Goal: Feedback & Contribution: Submit feedback/report problem

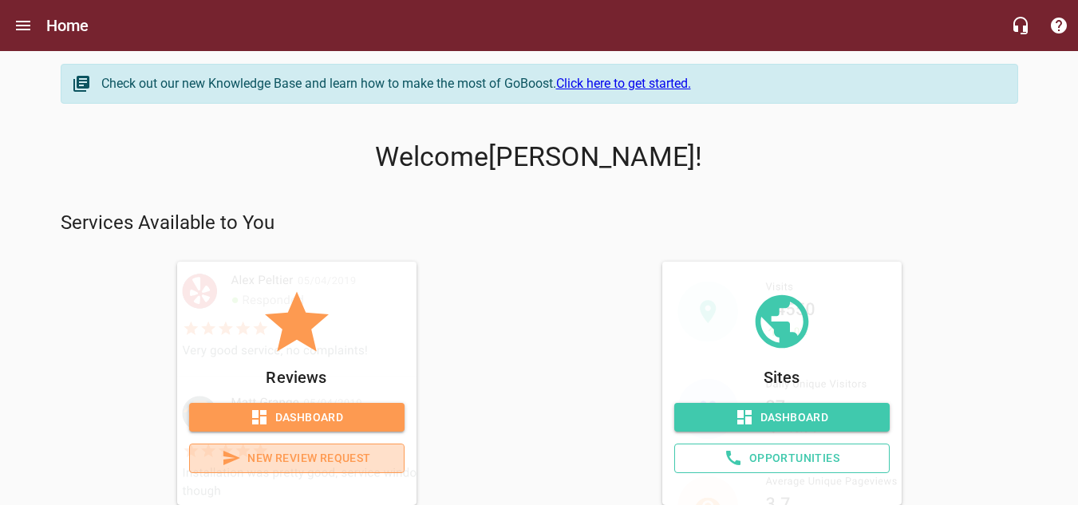
click at [302, 456] on span "New Review Request" at bounding box center [297, 458] width 188 height 20
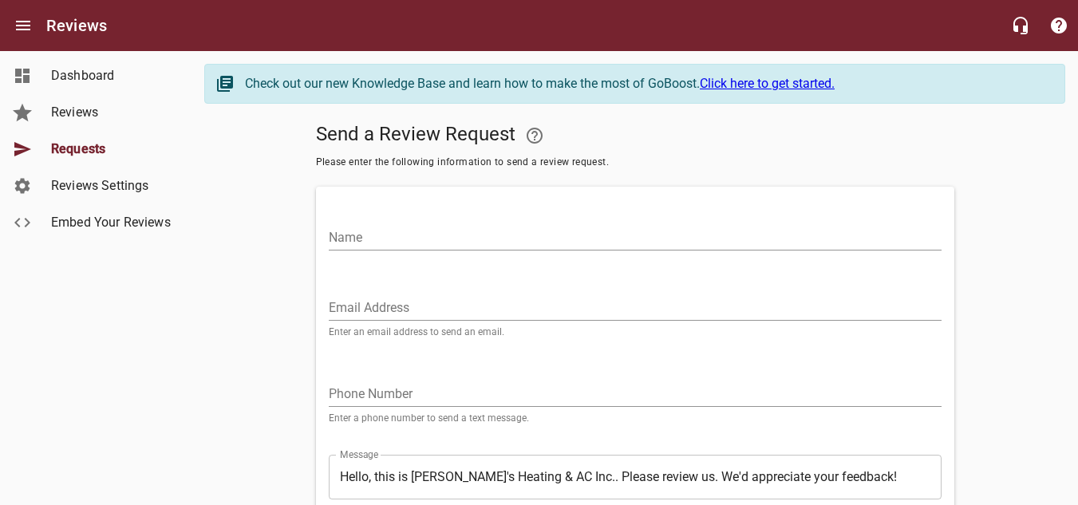
click at [398, 239] on input "Name" at bounding box center [635, 238] width 613 height 26
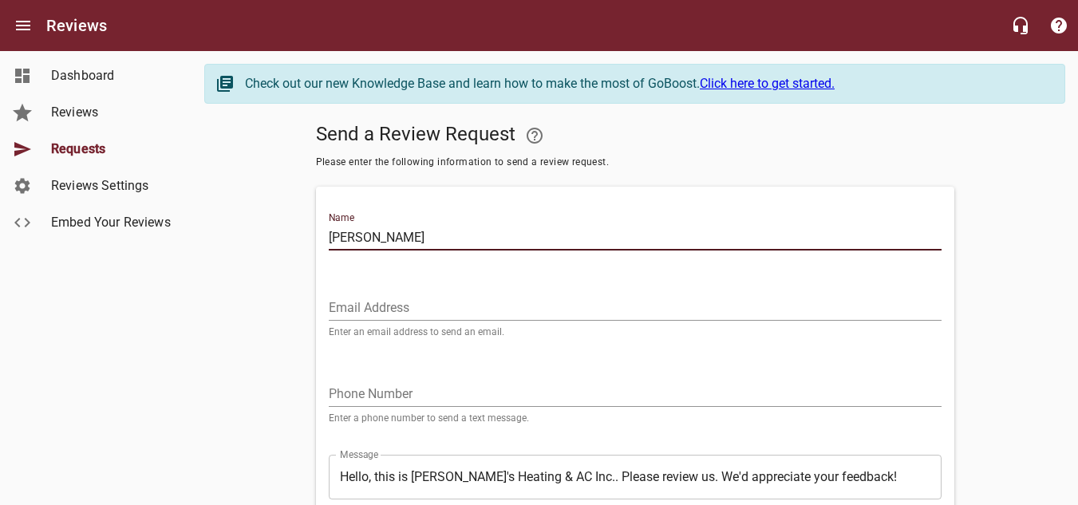
type input "[PERSON_NAME]"
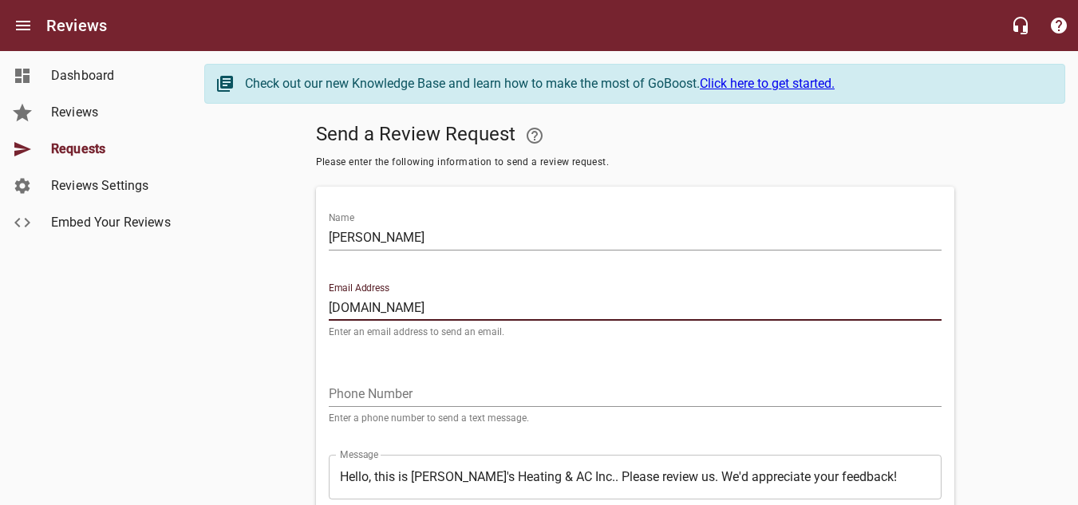
click at [390, 307] on input "[DOMAIN_NAME]" at bounding box center [635, 308] width 613 height 26
type input "[EMAIL_ADDRESS][DOMAIN_NAME]"
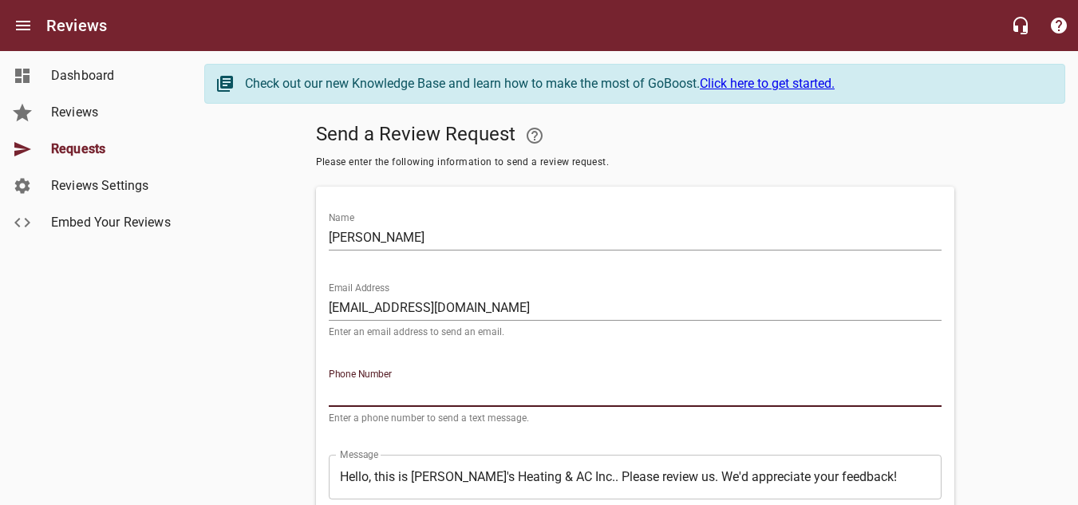
click at [413, 404] on input "tel" at bounding box center [635, 394] width 613 height 26
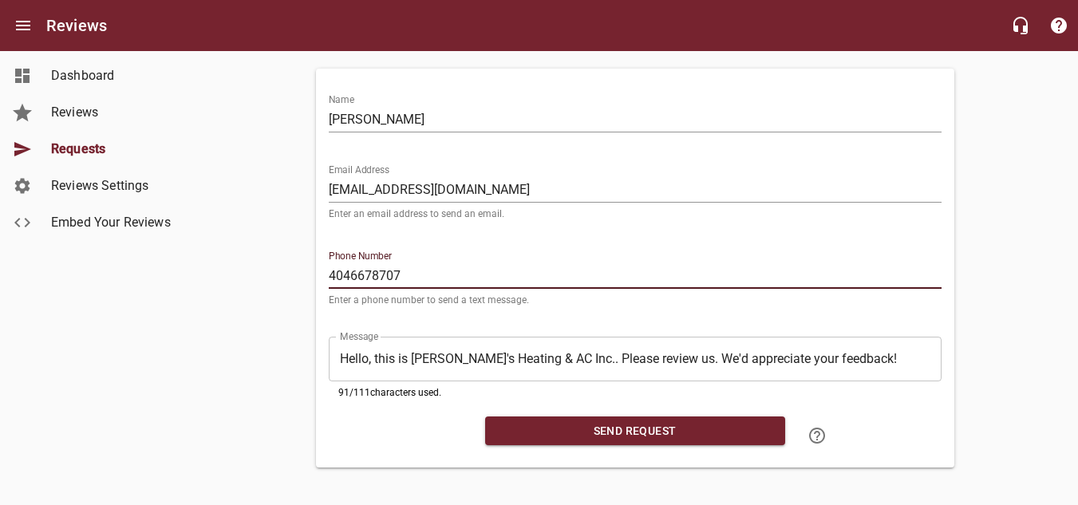
scroll to position [127, 0]
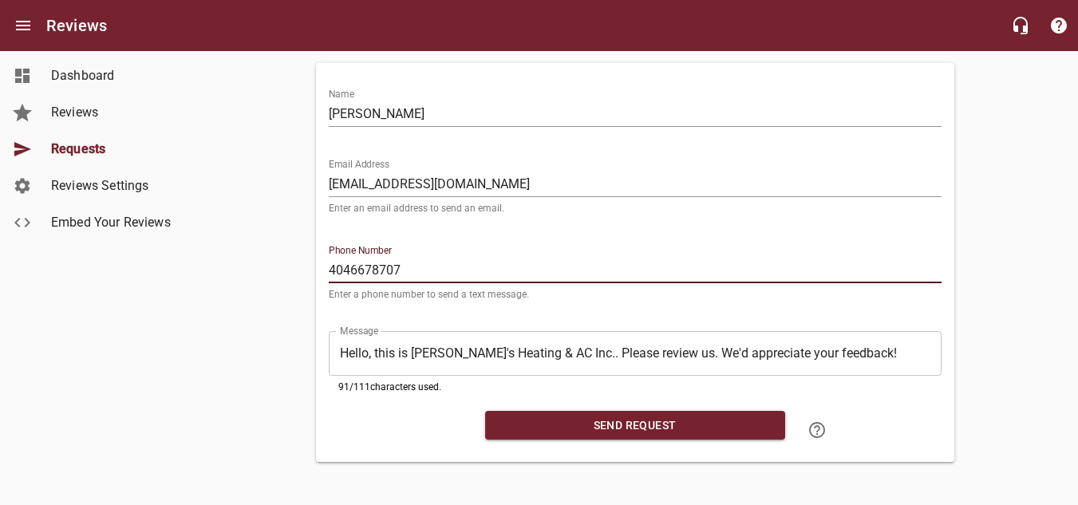
type input "4046678707"
click at [650, 417] on span "Send Request" at bounding box center [635, 426] width 275 height 20
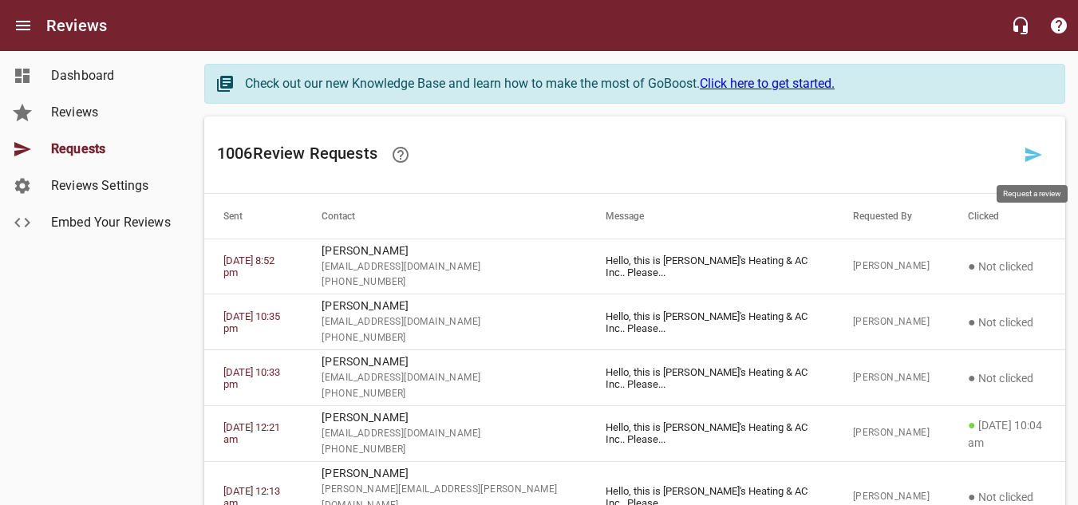
click at [1026, 156] on icon at bounding box center [1033, 154] width 19 height 19
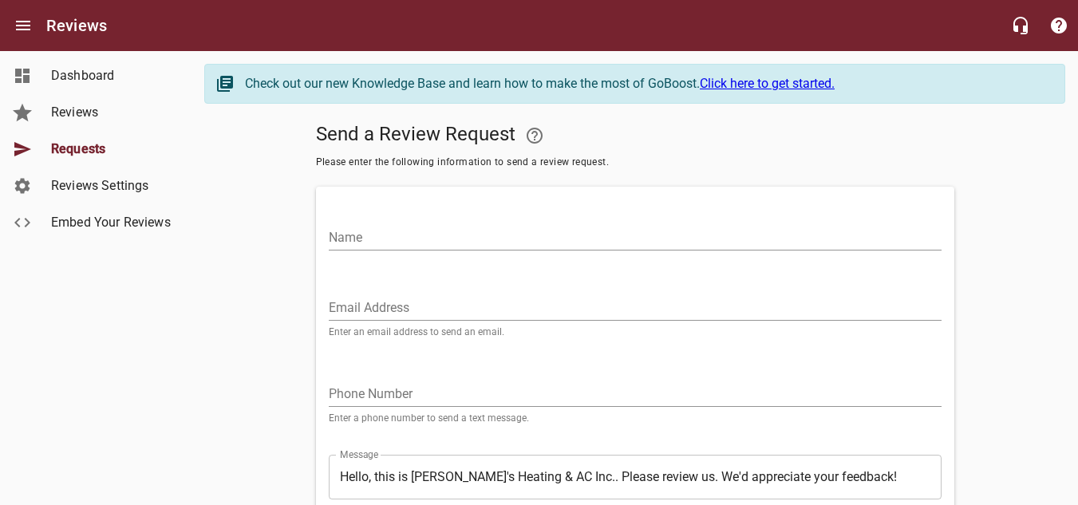
click at [397, 235] on input "Name" at bounding box center [635, 238] width 613 height 26
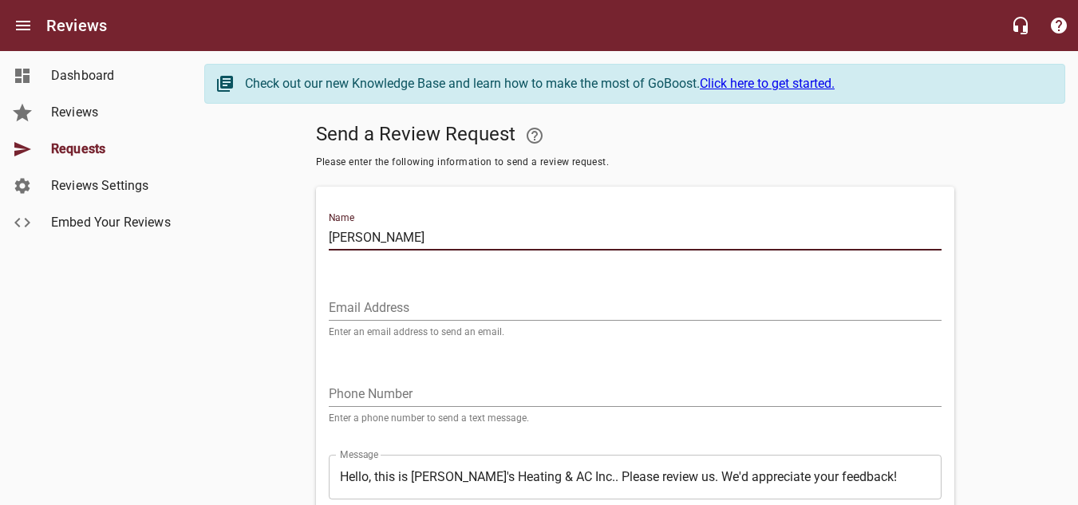
type input "[PERSON_NAME]"
click at [428, 306] on input "Email Address" at bounding box center [635, 308] width 613 height 26
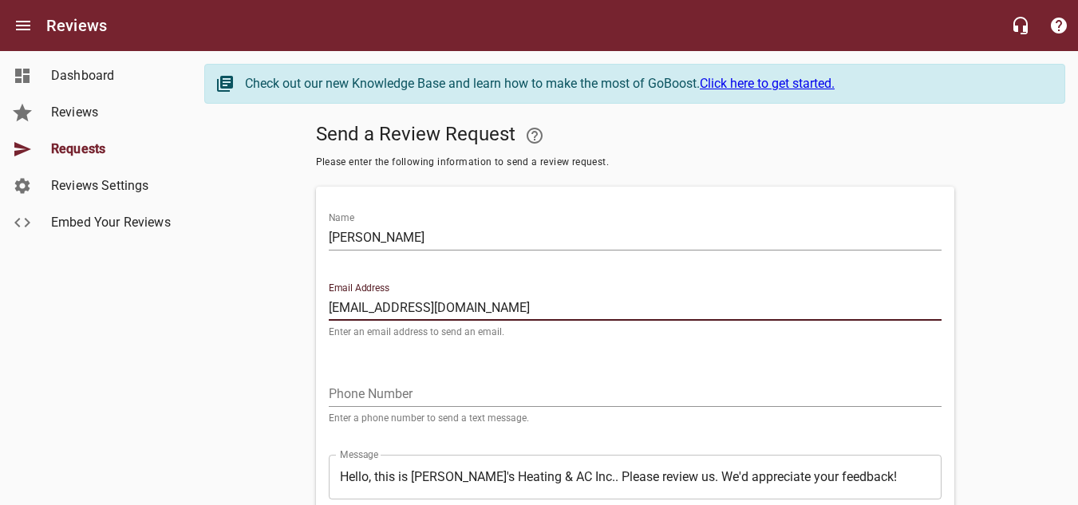
type input "[EMAIL_ADDRESS][DOMAIN_NAME]"
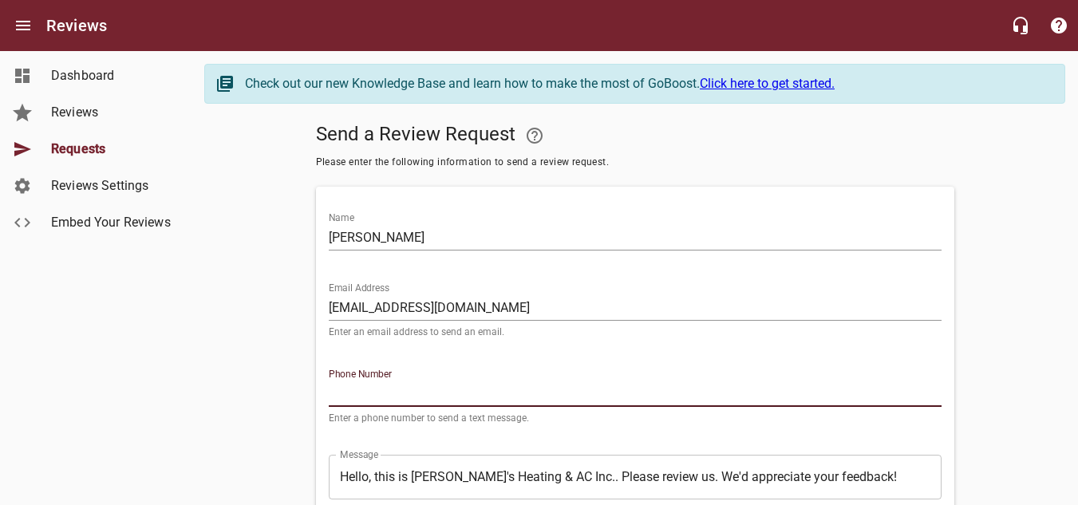
click at [424, 399] on input "tel" at bounding box center [635, 394] width 613 height 26
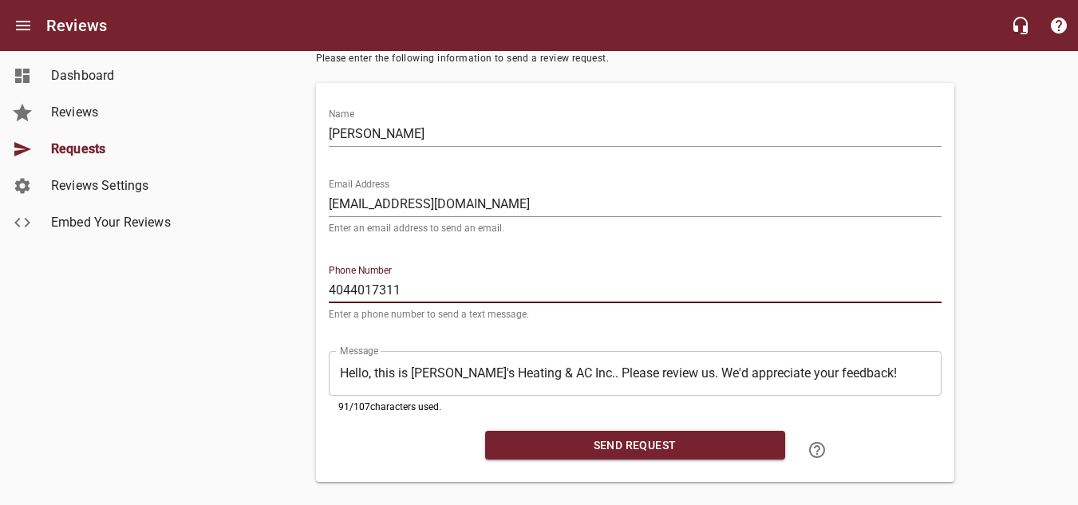
scroll to position [127, 0]
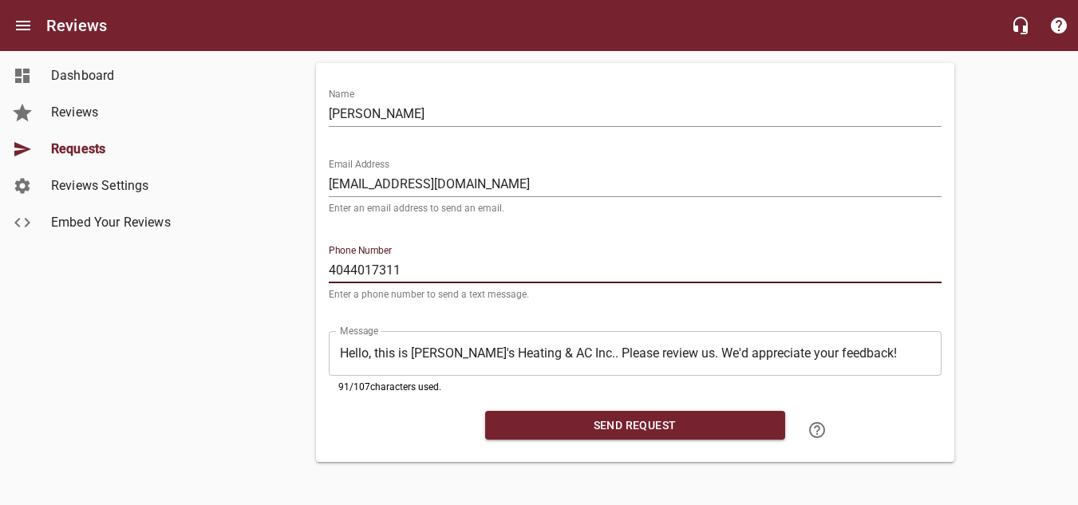
type input "4044017311"
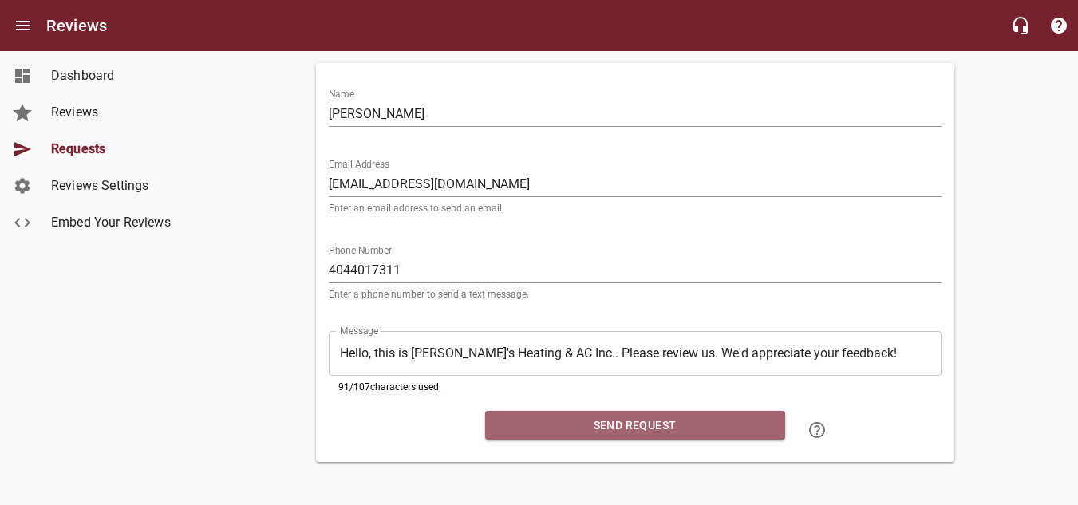
click at [606, 418] on span "Send Request" at bounding box center [635, 426] width 275 height 20
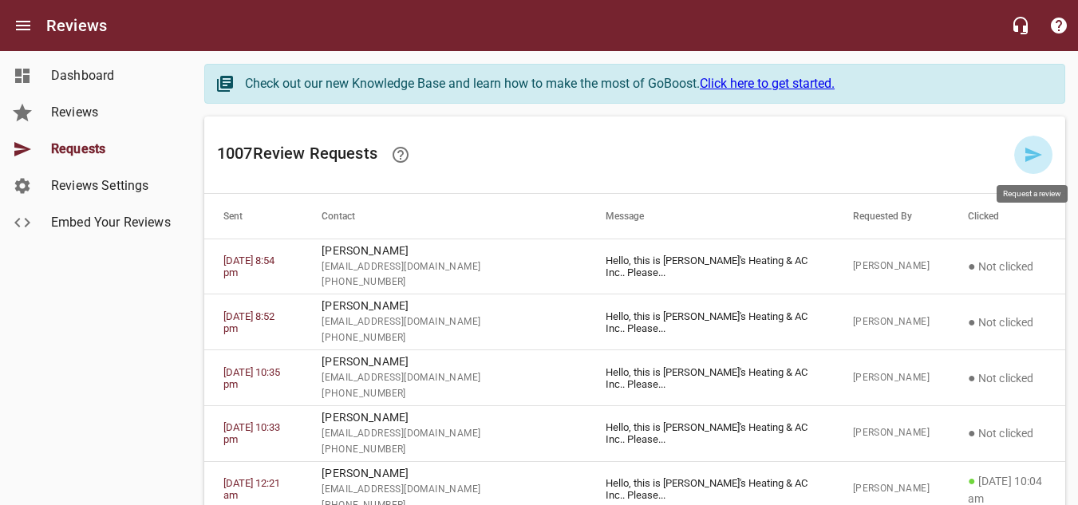
click at [1037, 156] on icon at bounding box center [1033, 155] width 17 height 14
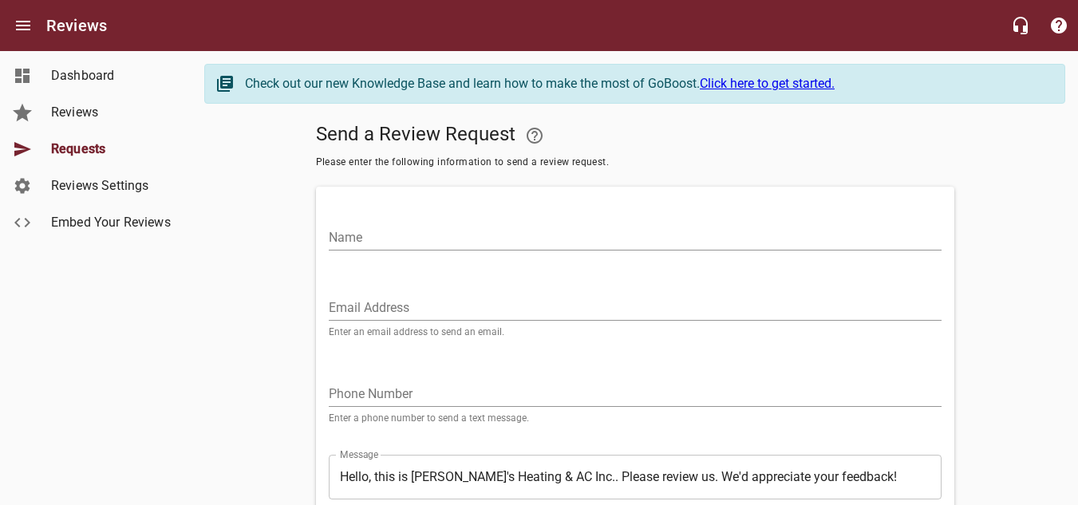
click at [410, 234] on input "Name" at bounding box center [635, 238] width 613 height 26
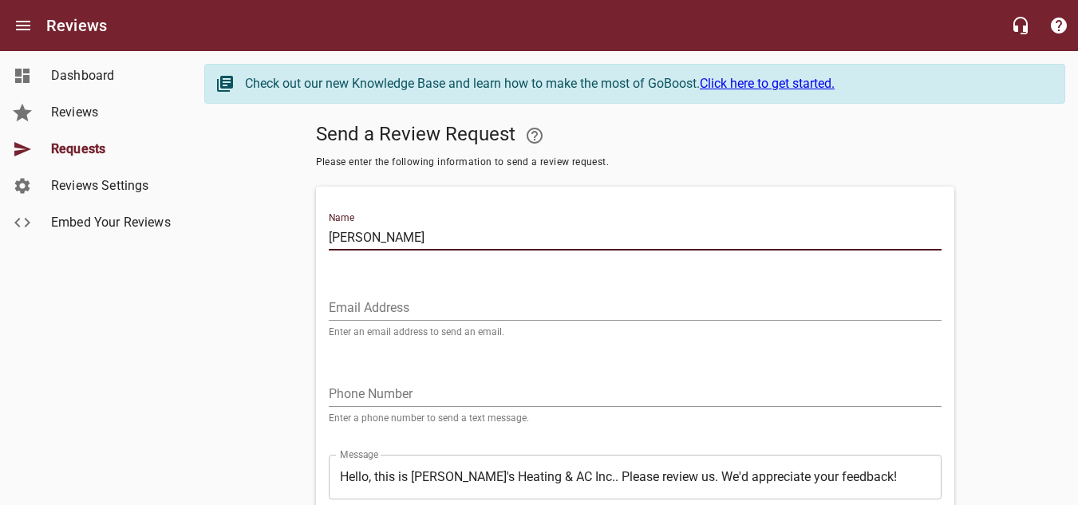
type input "[PERSON_NAME]"
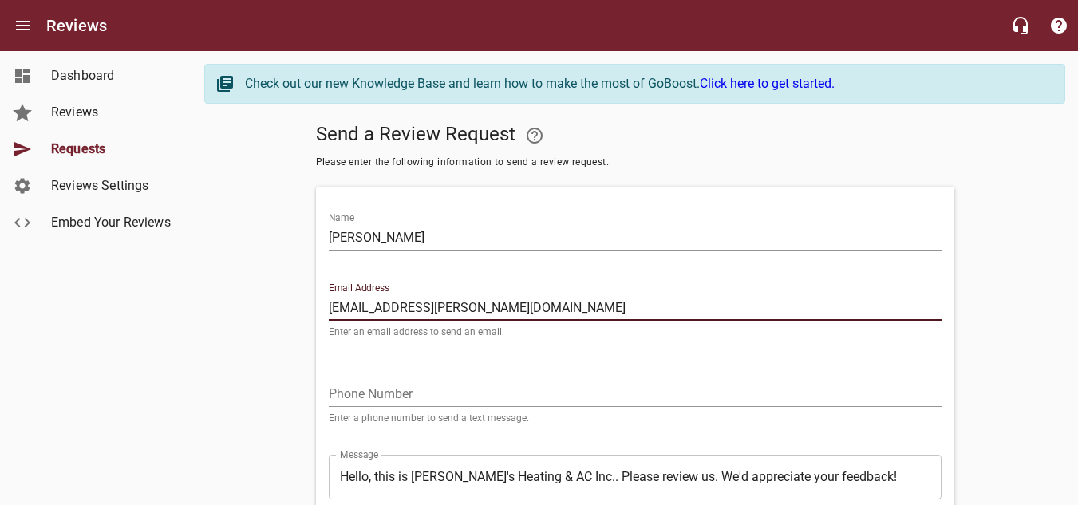
type input "[EMAIL_ADDRESS][PERSON_NAME][DOMAIN_NAME]"
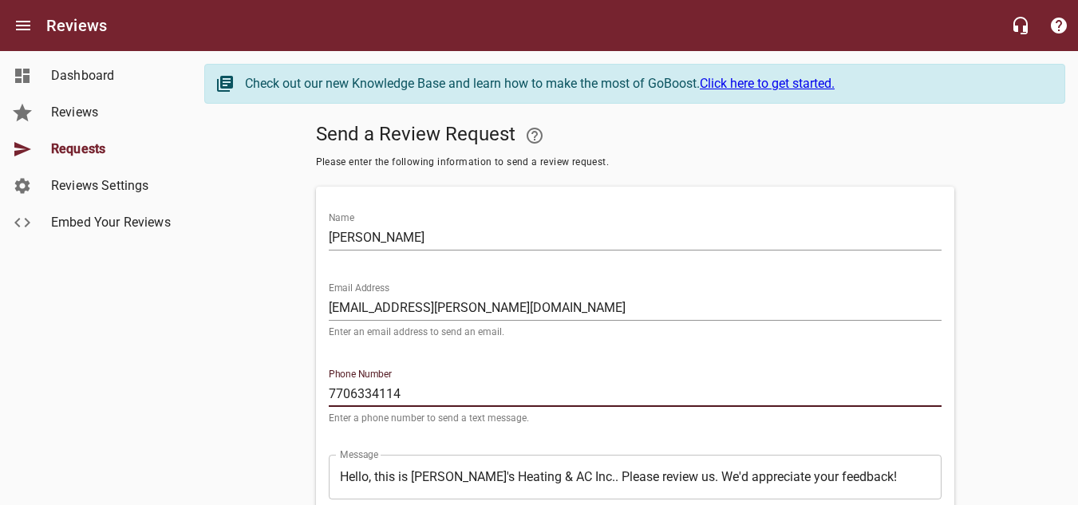
scroll to position [80, 0]
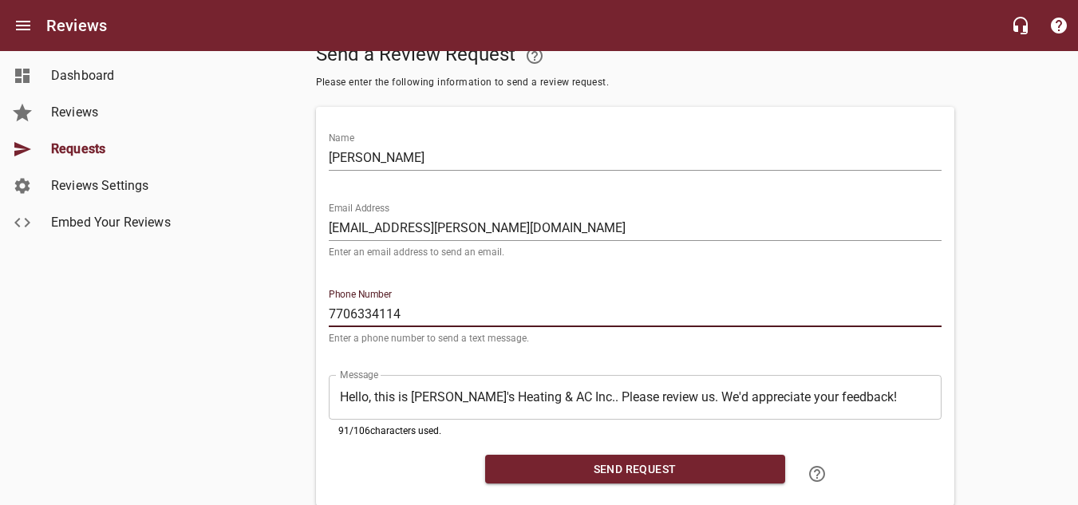
type input "7706334114"
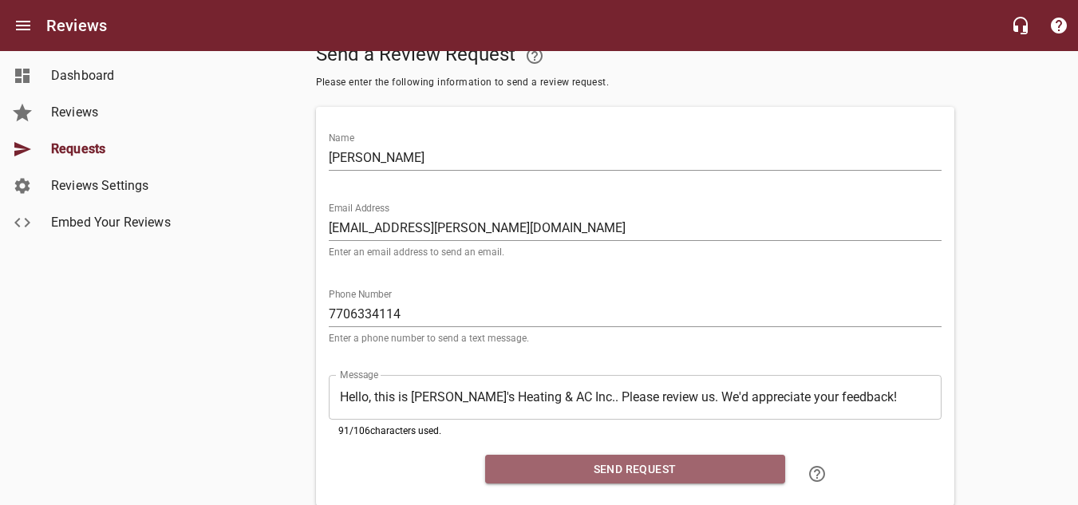
click at [646, 469] on span "Send Request" at bounding box center [635, 470] width 275 height 20
